Goal: Task Accomplishment & Management: Manage account settings

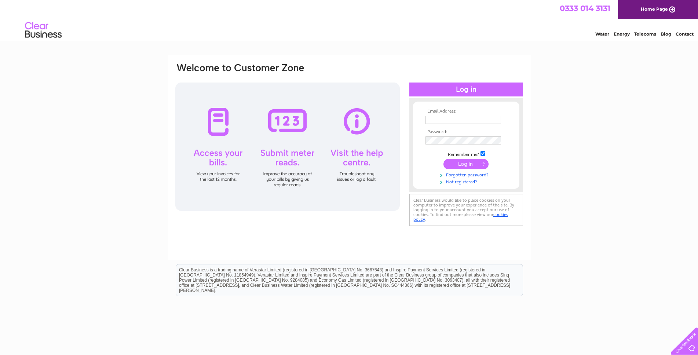
click at [452, 119] on input "text" at bounding box center [464, 120] width 76 height 8
type input "[EMAIL_ADDRESS][DOMAIN_NAME]"
click at [475, 175] on link "Forgotten password?" at bounding box center [467, 175] width 83 height 7
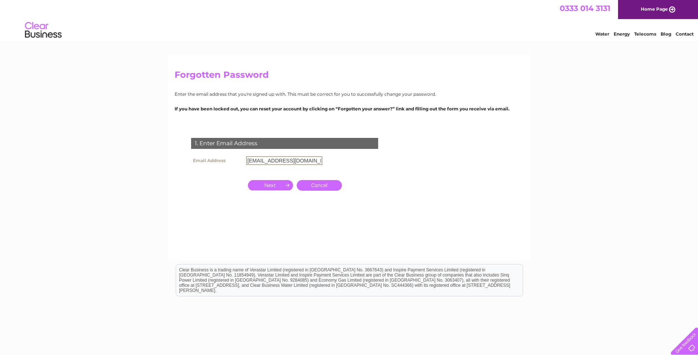
type input "[EMAIL_ADDRESS][DOMAIN_NAME]"
click at [275, 185] on input "button" at bounding box center [270, 185] width 45 height 10
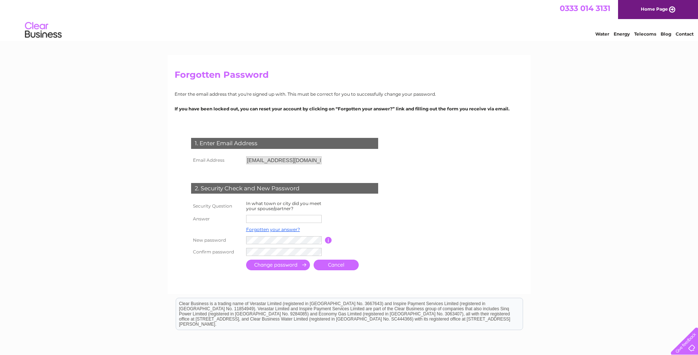
drag, startPoint x: 344, startPoint y: 262, endPoint x: 370, endPoint y: 274, distance: 28.4
click at [344, 262] on link "Cancel" at bounding box center [336, 265] width 45 height 11
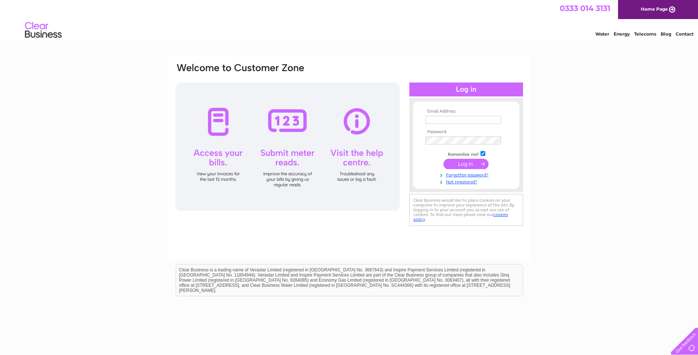
click at [451, 122] on input "text" at bounding box center [464, 120] width 76 height 8
type input "ad.earlsoham.p@talk21.com"
click at [462, 164] on input "submit" at bounding box center [465, 164] width 45 height 10
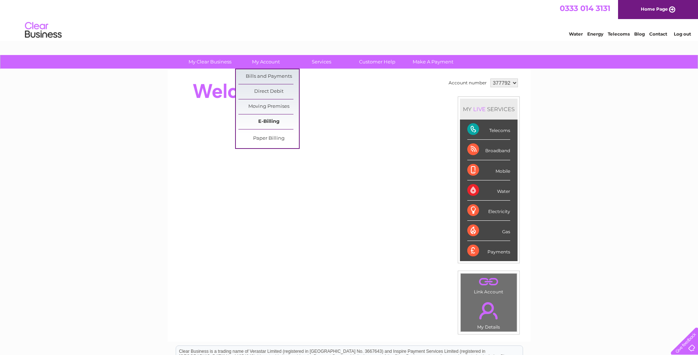
click at [266, 123] on link "E-Billing" at bounding box center [268, 121] width 61 height 15
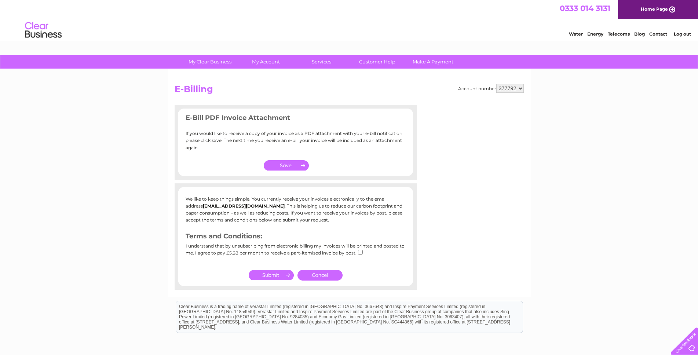
click at [287, 164] on input "button" at bounding box center [286, 165] width 45 height 10
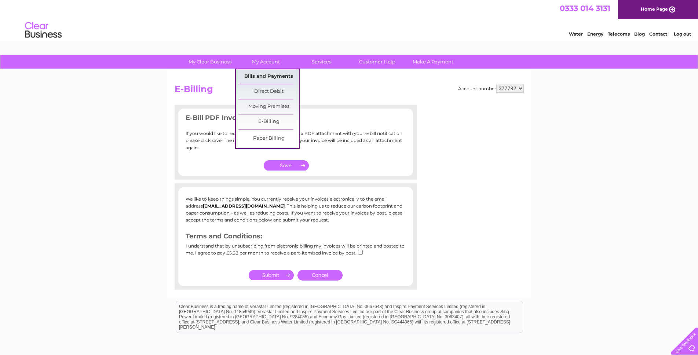
click at [271, 73] on link "Bills and Payments" at bounding box center [268, 76] width 61 height 15
click at [271, 104] on link "Moving Premises" at bounding box center [268, 106] width 61 height 15
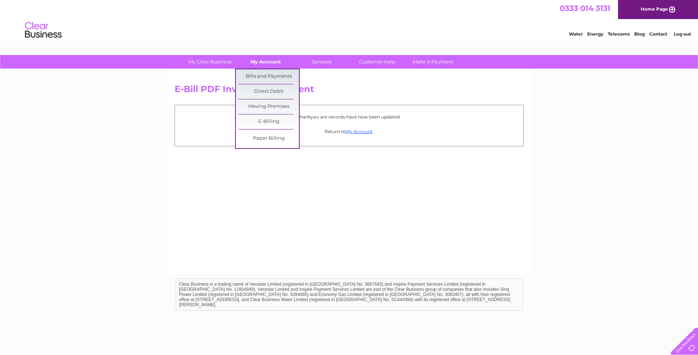
click at [259, 63] on link "My Account" at bounding box center [266, 62] width 61 height 14
click at [265, 76] on link "Bills and Payments" at bounding box center [268, 76] width 61 height 15
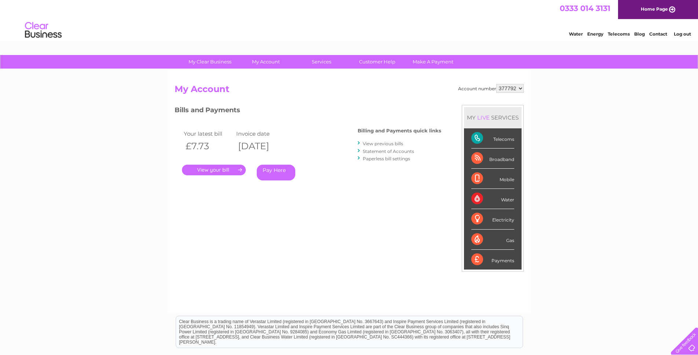
click at [213, 168] on link "." at bounding box center [214, 170] width 64 height 11
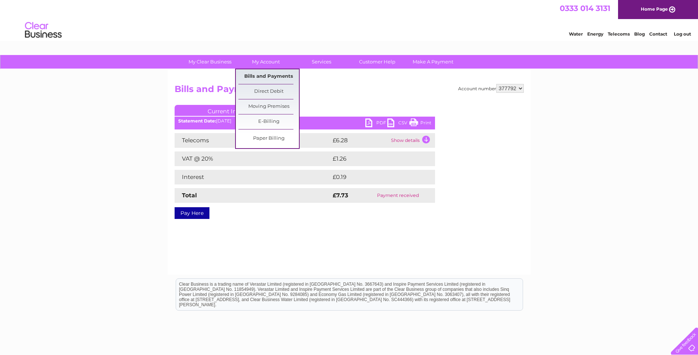
click at [270, 76] on link "Bills and Payments" at bounding box center [268, 76] width 61 height 15
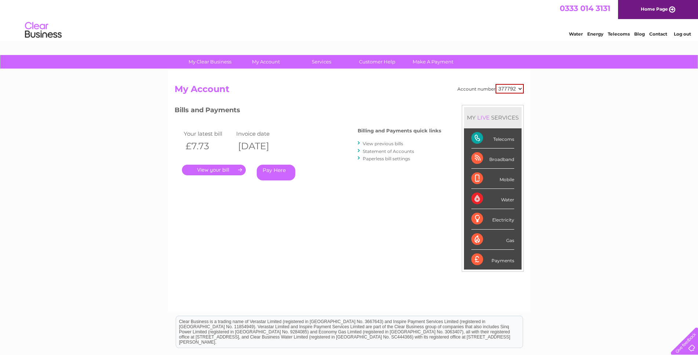
click at [384, 150] on link "Statement of Accounts" at bounding box center [388, 152] width 51 height 6
